Goal: Navigation & Orientation: Find specific page/section

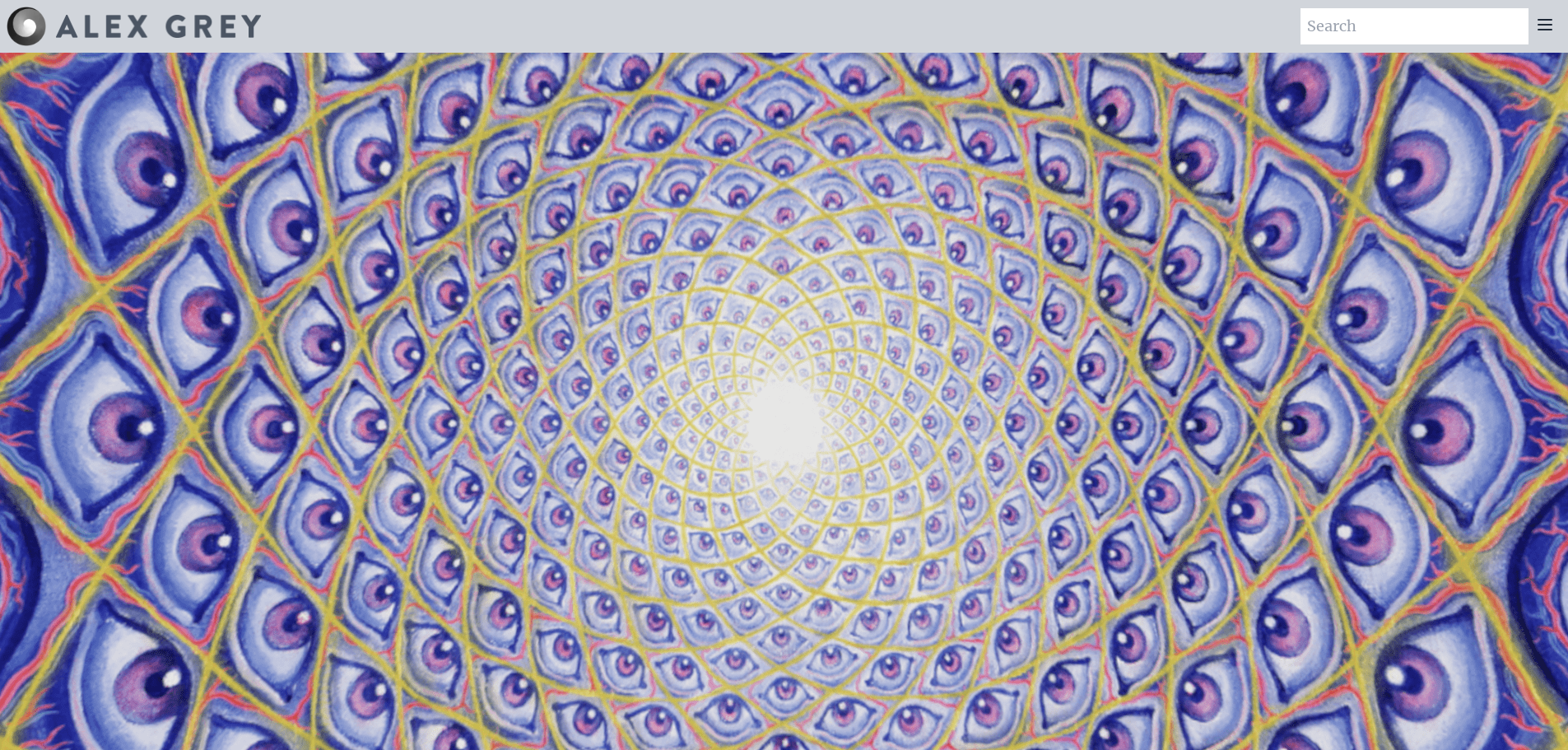
click at [1545, 21] on icon at bounding box center [1544, 24] width 19 height 19
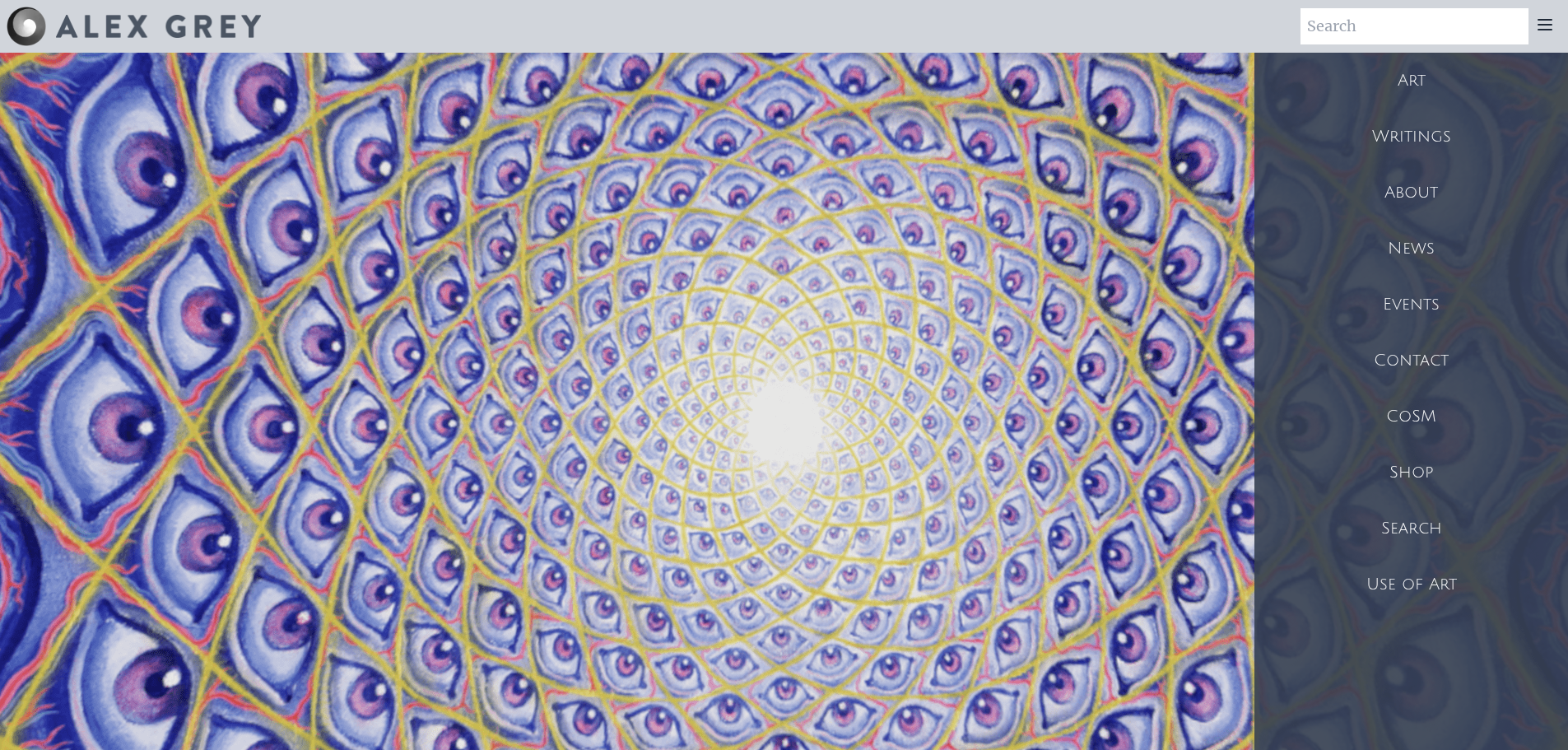
click at [1408, 304] on div "Events" at bounding box center [1411, 305] width 314 height 56
